Goal: Use online tool/utility

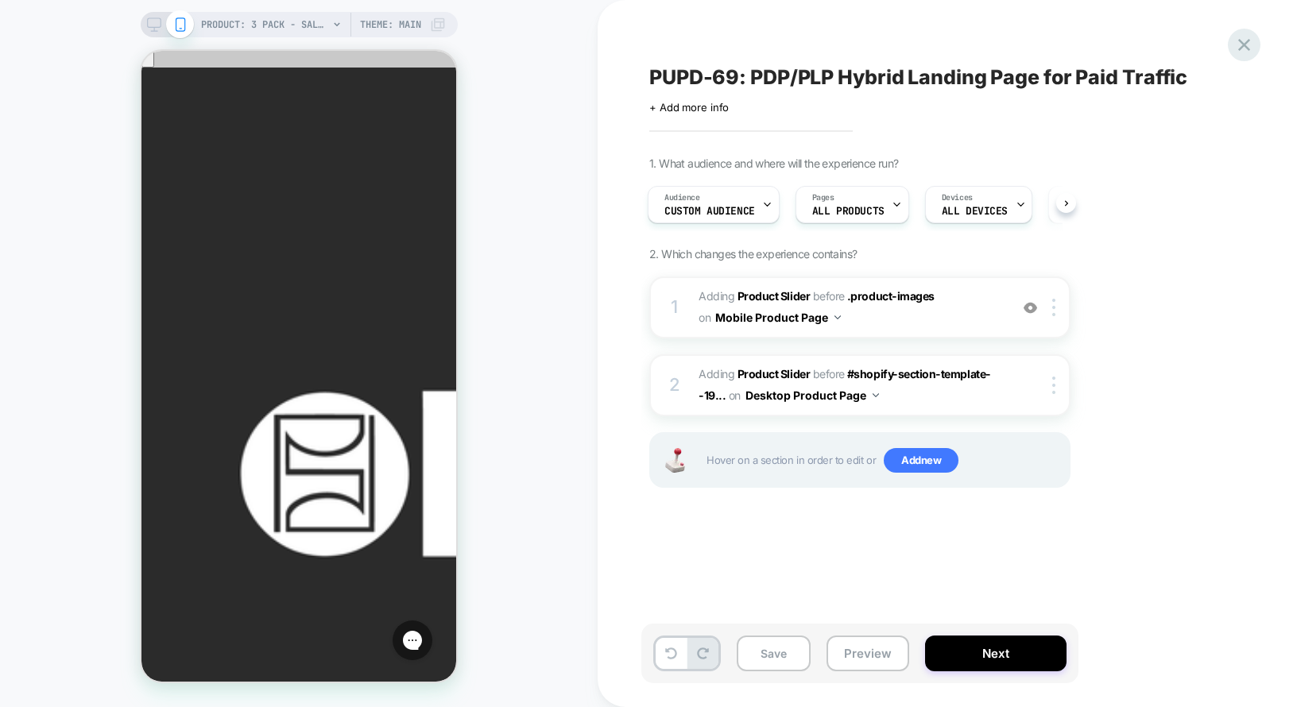
click at [1249, 48] on icon at bounding box center [1244, 45] width 12 height 12
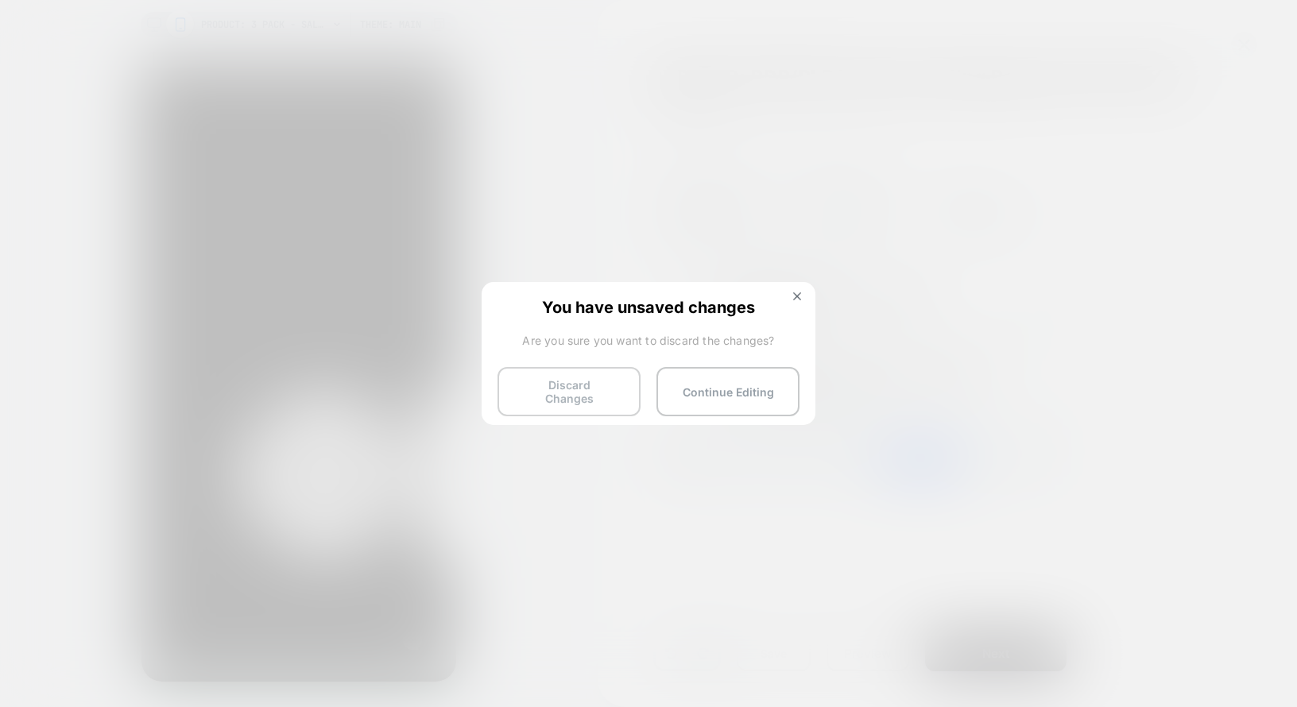
click at [609, 389] on button "Discard Changes" at bounding box center [569, 391] width 143 height 49
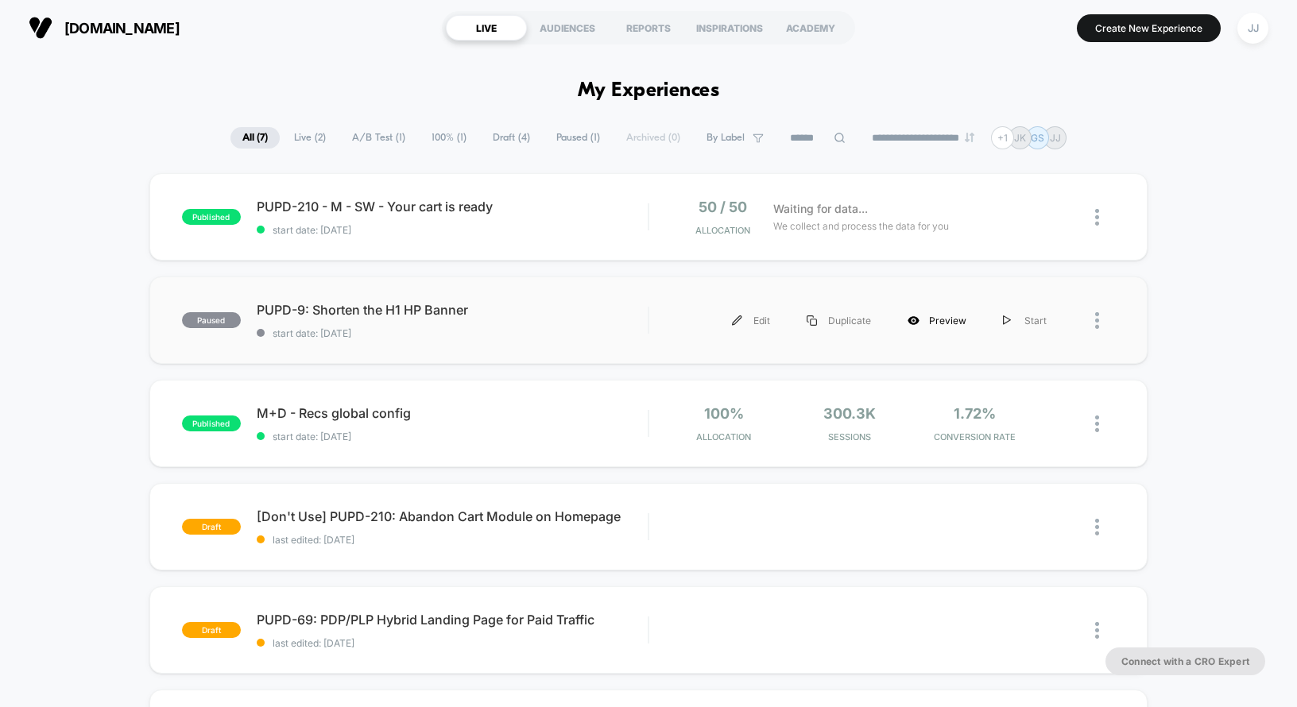
click at [920, 321] on icon at bounding box center [914, 320] width 11 height 9
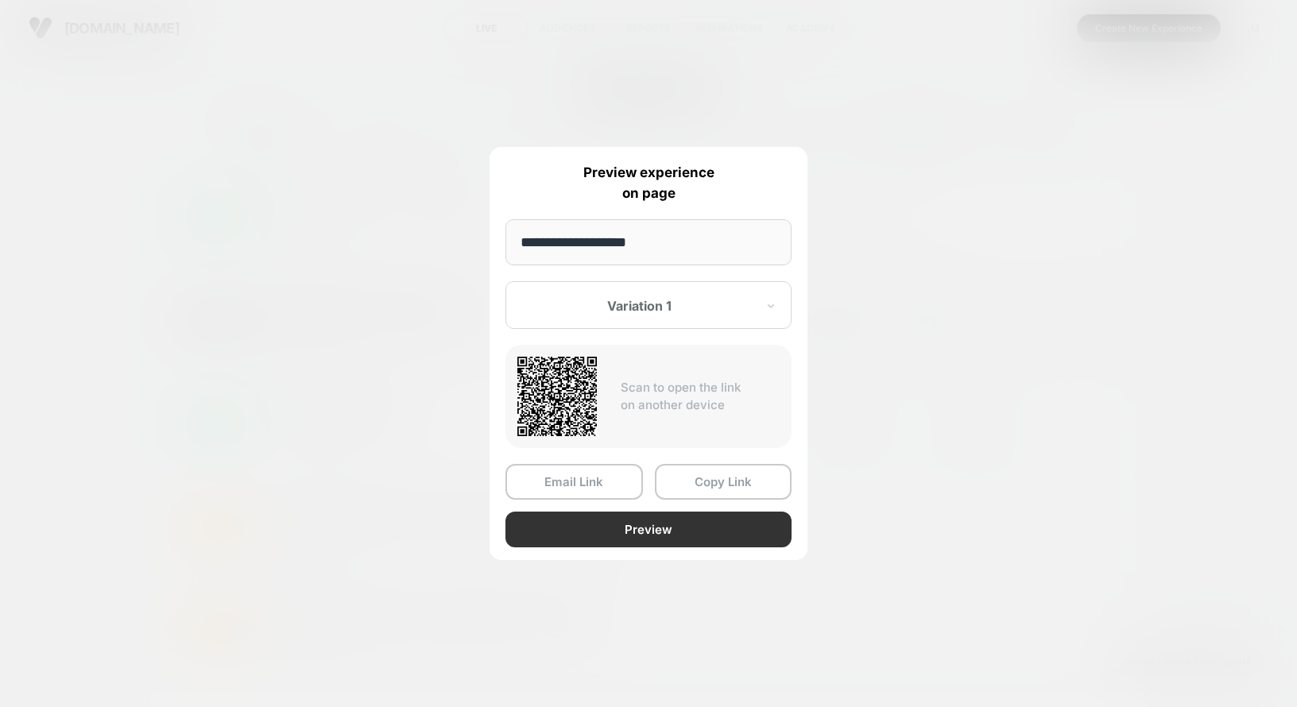
click at [637, 533] on button "Preview" at bounding box center [649, 530] width 286 height 36
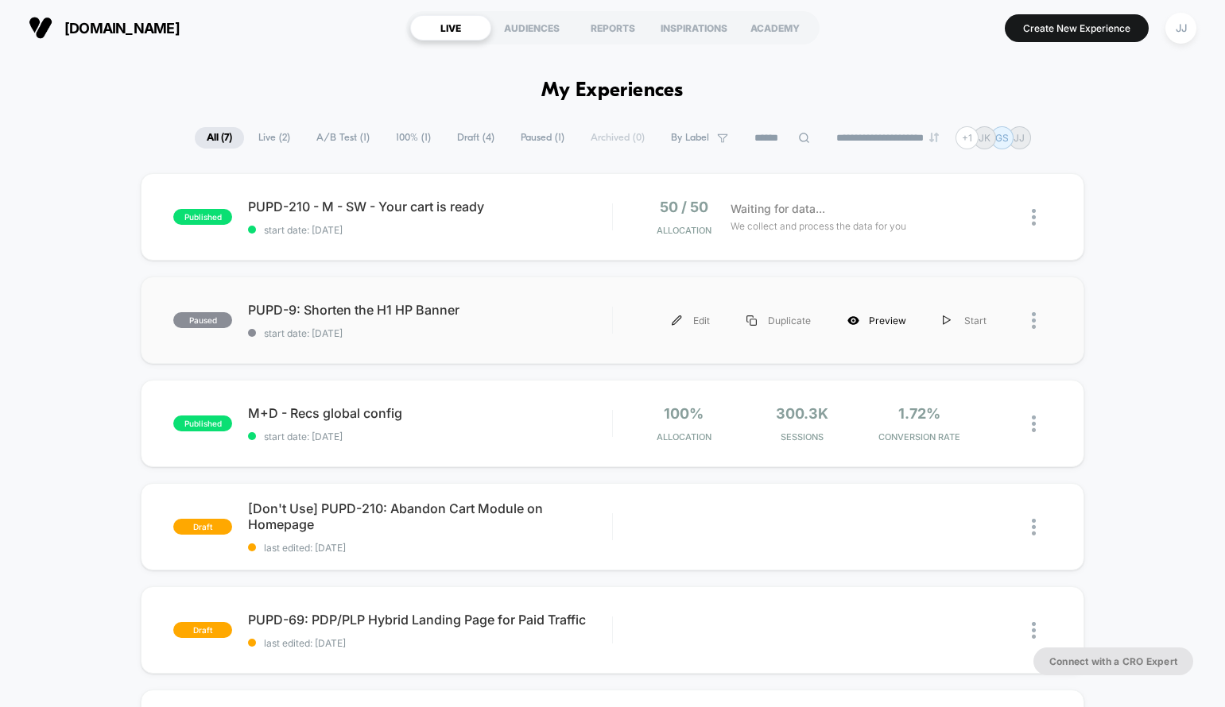
click at [864, 323] on div "Preview" at bounding box center [876, 321] width 95 height 36
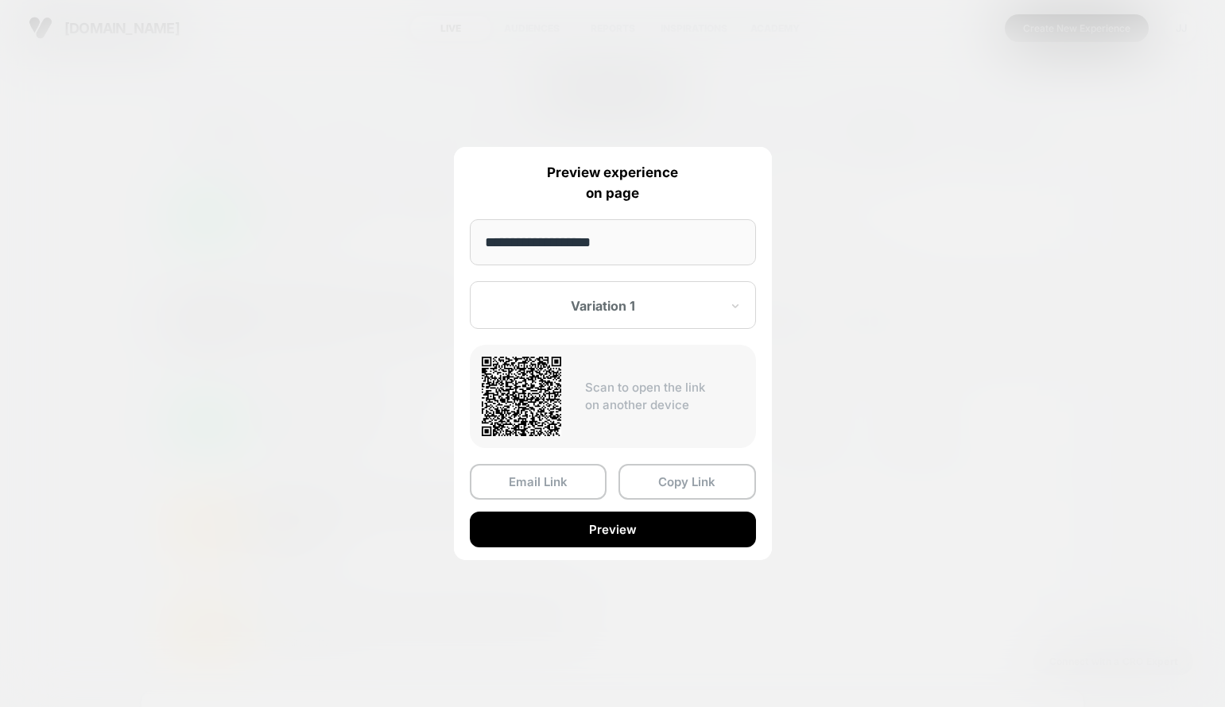
click at [593, 309] on div at bounding box center [603, 306] width 234 height 16
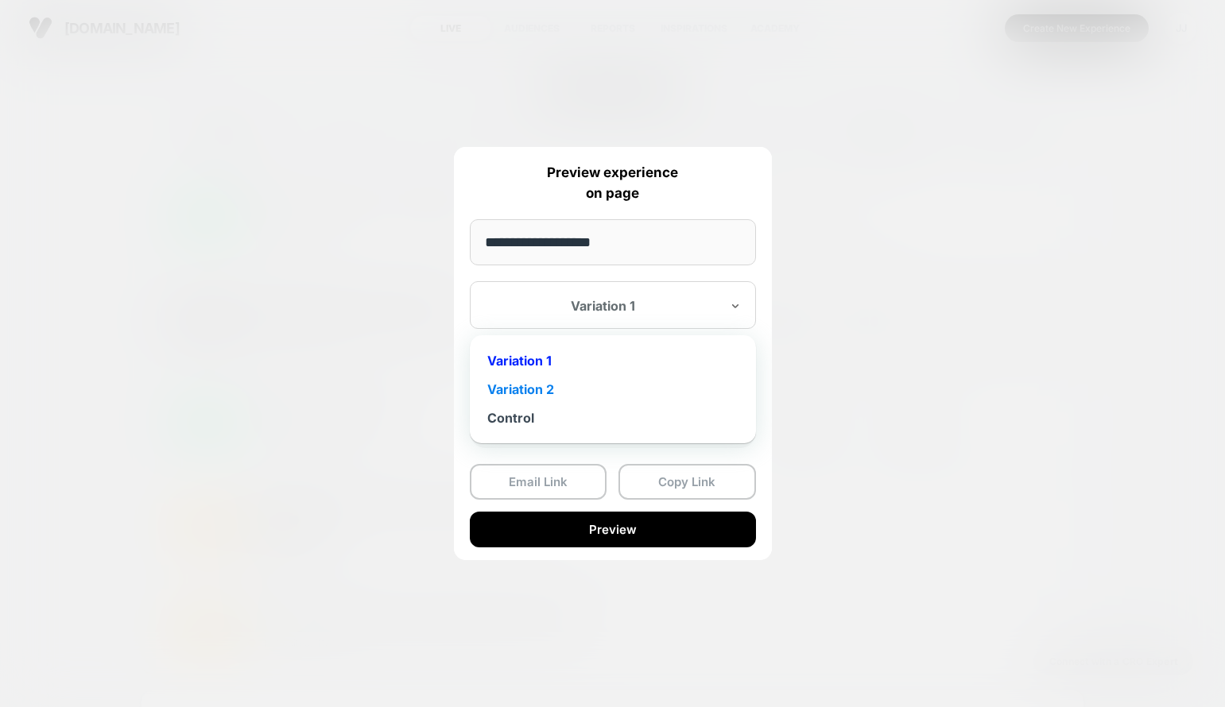
click at [551, 397] on div "Variation 2" at bounding box center [613, 389] width 270 height 29
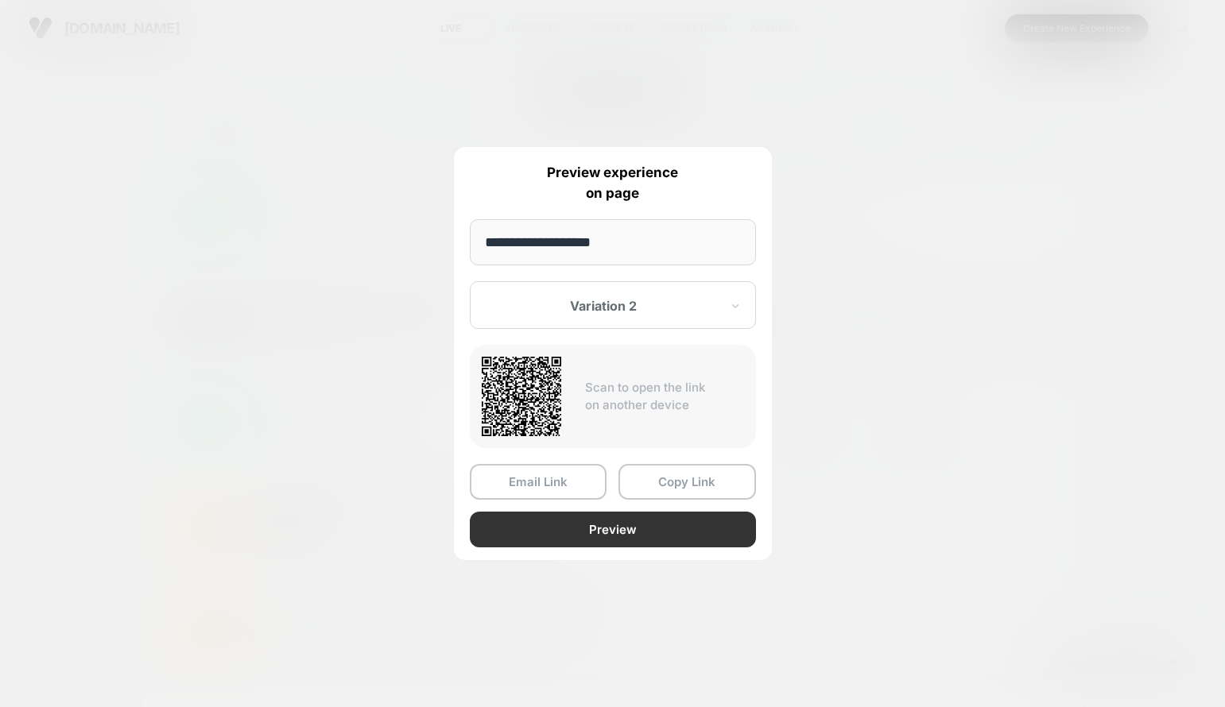
click at [587, 536] on button "Preview" at bounding box center [613, 530] width 286 height 36
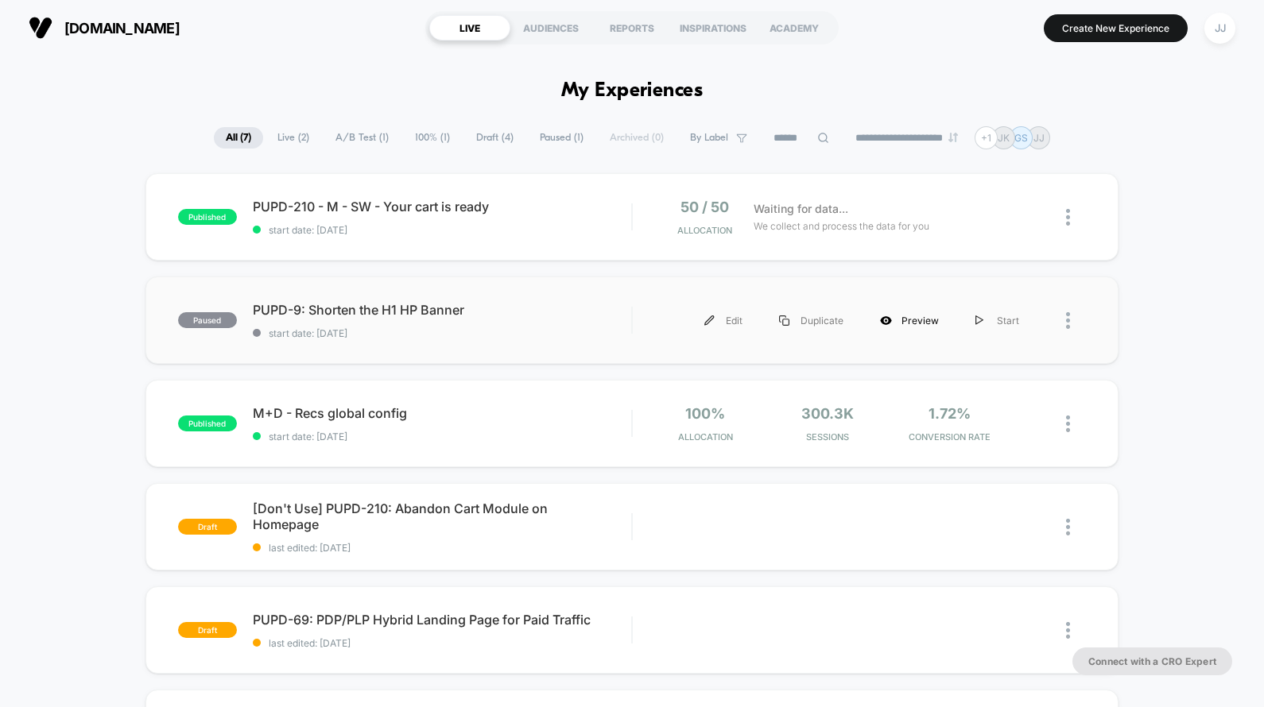
click at [920, 327] on div "Preview" at bounding box center [909, 321] width 95 height 36
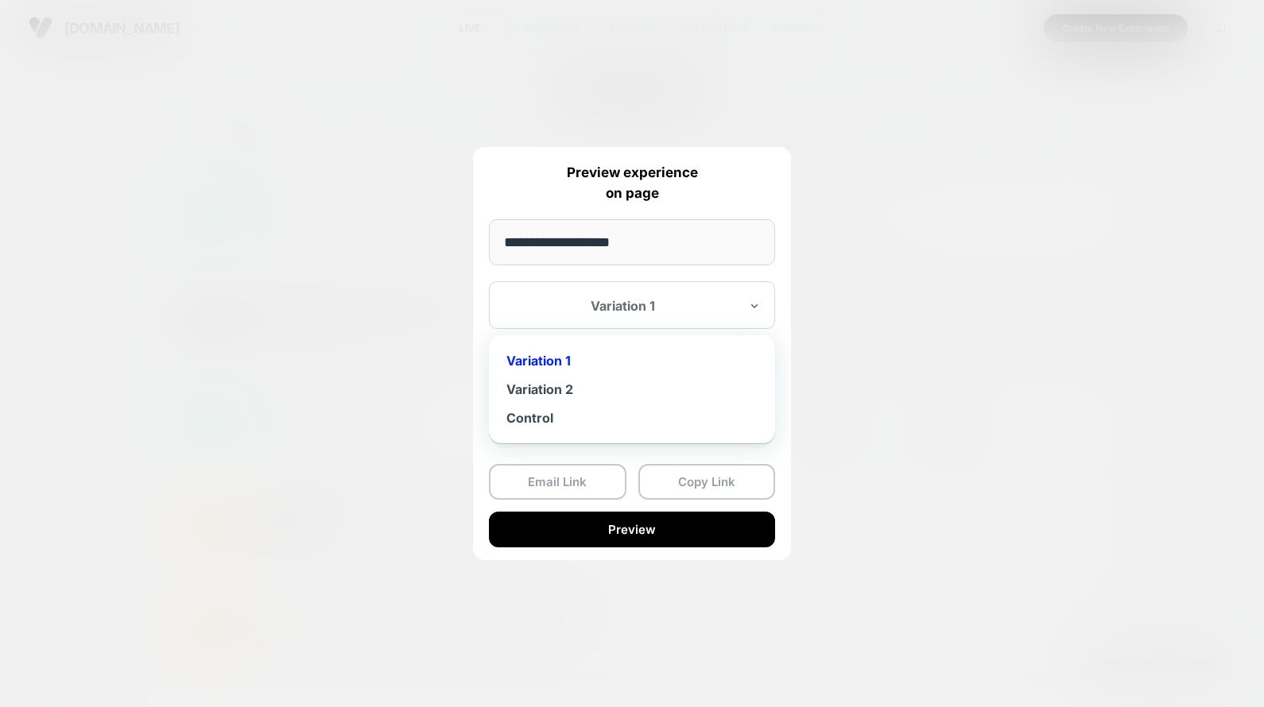
click at [637, 308] on div at bounding box center [623, 306] width 234 height 16
click at [618, 393] on div "Variation 2" at bounding box center [632, 389] width 270 height 29
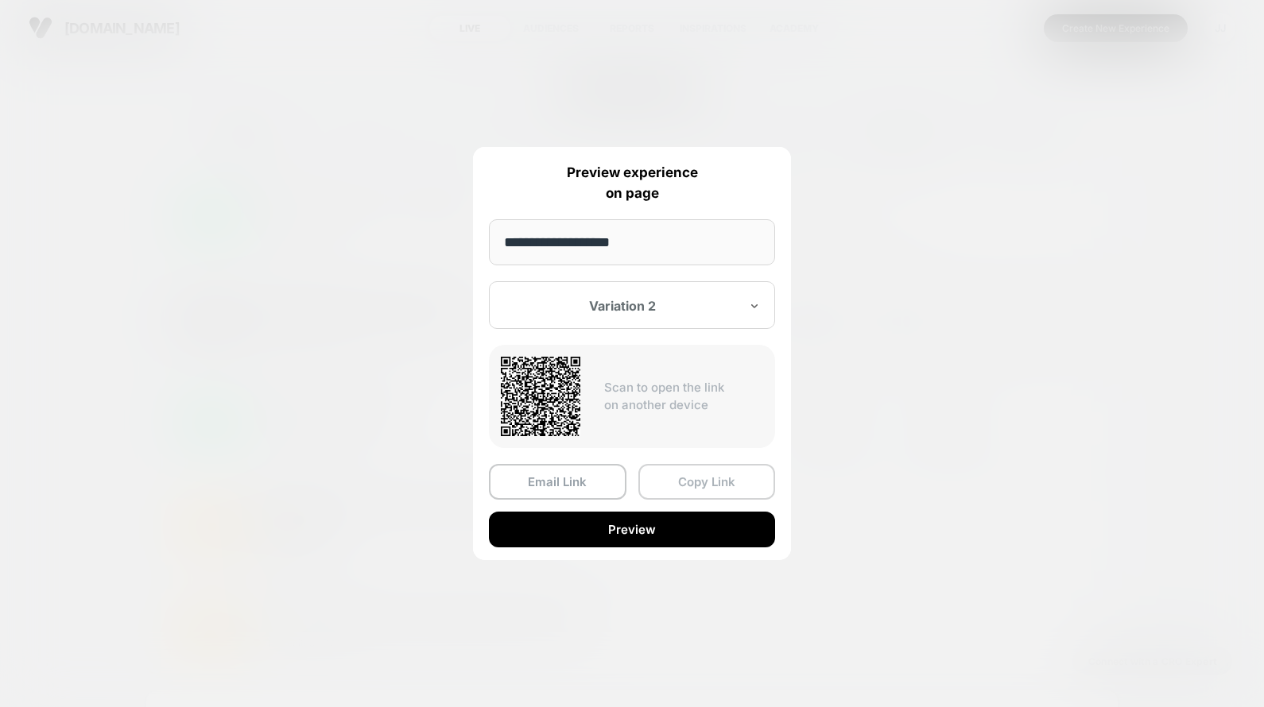
click at [731, 485] on button "Copy Link" at bounding box center [707, 482] width 138 height 36
